Goal: Find contact information: Find contact information

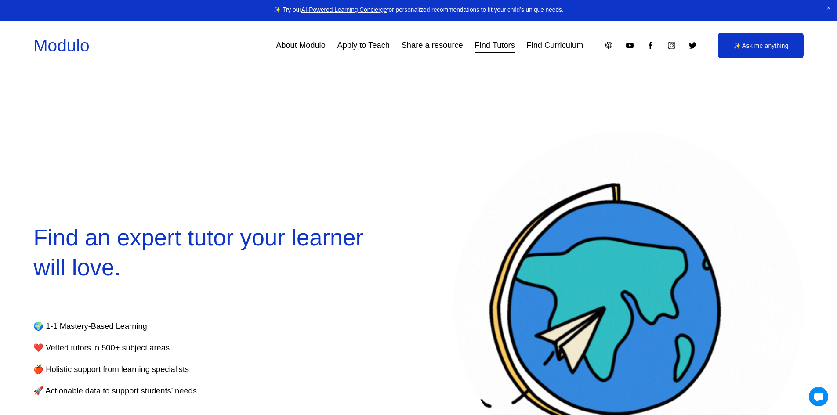
select select "**"
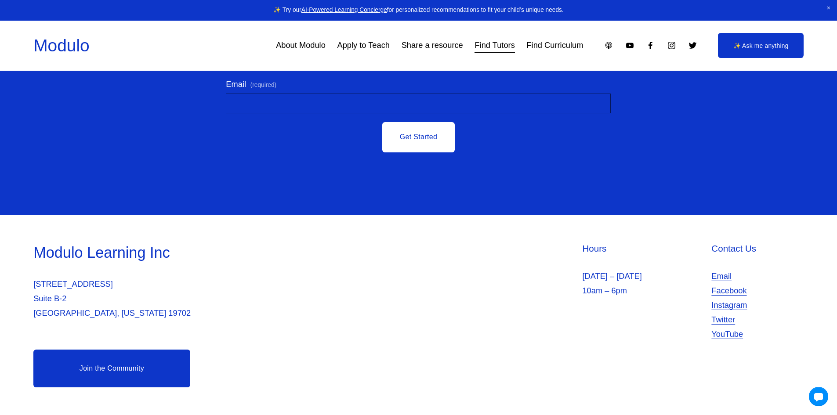
scroll to position [3740, 0]
click at [442, 137] on div "**********" at bounding box center [418, 6] width 837 height 416
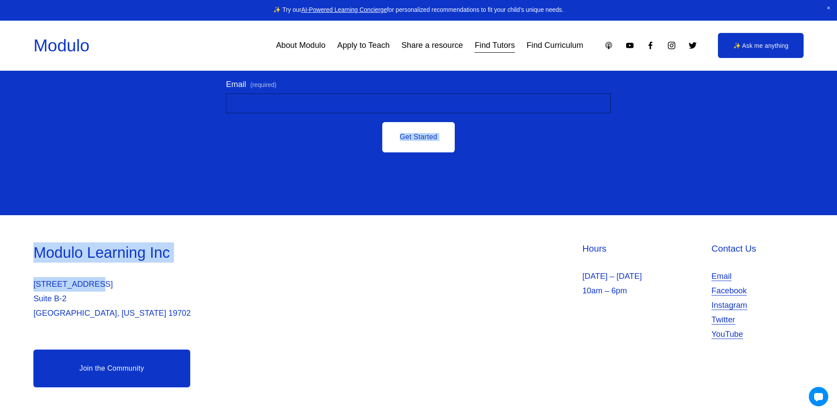
drag, startPoint x: 275, startPoint y: 190, endPoint x: 89, endPoint y: 267, distance: 201.3
click at [163, 285] on p "[STREET_ADDRESS][US_STATE]" at bounding box center [224, 298] width 383 height 43
drag, startPoint x: 163, startPoint y: 279, endPoint x: 122, endPoint y: 263, distance: 43.8
click at [128, 257] on div "Modulo Learning Inc [STREET_ADDRESS][US_STATE]" at bounding box center [224, 281] width 383 height 78
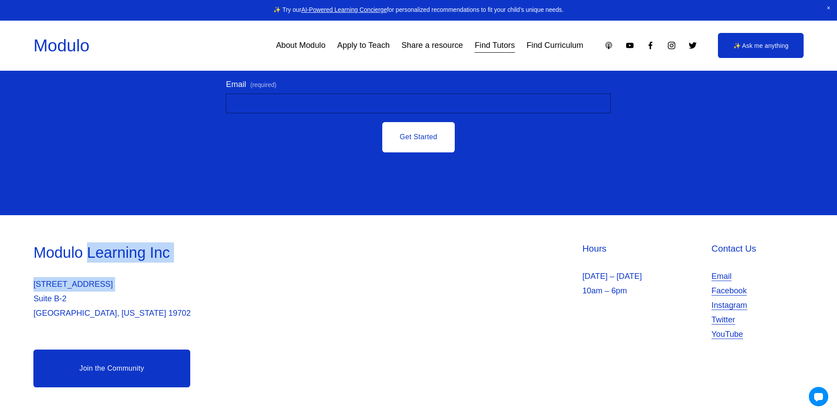
click at [139, 286] on p "[STREET_ADDRESS][US_STATE]" at bounding box center [224, 298] width 383 height 43
click at [138, 287] on p "[STREET_ADDRESS][US_STATE]" at bounding box center [224, 298] width 383 height 43
click at [137, 281] on p "[STREET_ADDRESS][US_STATE]" at bounding box center [224, 298] width 383 height 43
drag, startPoint x: 164, startPoint y: 257, endPoint x: 94, endPoint y: 290, distance: 77.0
click at [94, 290] on div "Modulo Learning Inc [STREET_ADDRESS][US_STATE]" at bounding box center [224, 281] width 383 height 78
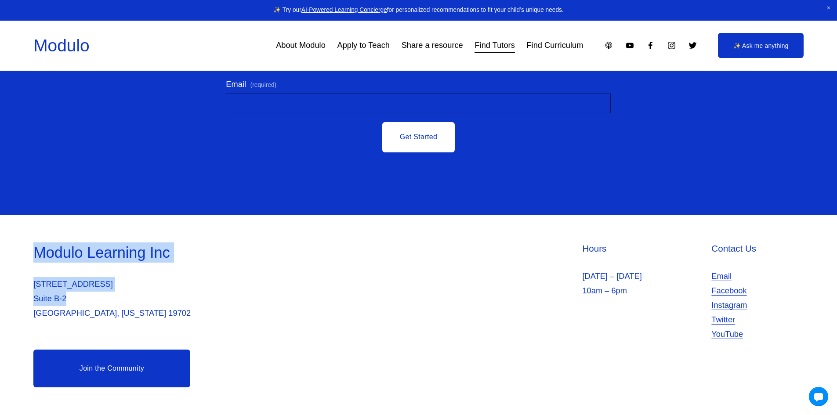
drag, startPoint x: 130, startPoint y: 295, endPoint x: 23, endPoint y: 258, distance: 113.5
click at [23, 258] on div "Modulo Learning Inc [STREET_ADDRESS][US_STATE] Hours [DATE] – [DATE] 10am – 6pm…" at bounding box center [418, 314] width 837 height 145
click at [122, 371] on link "Join the Community" at bounding box center [111, 369] width 156 height 38
